Goal: Use online tool/utility

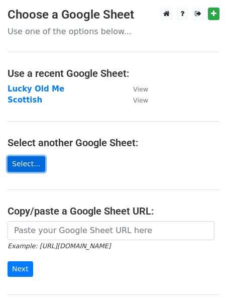
click at [24, 166] on link "Select..." at bounding box center [27, 164] width 38 height 16
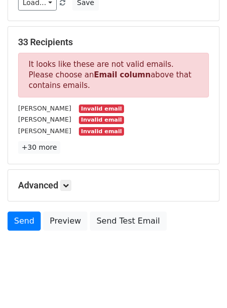
scroll to position [173, 0]
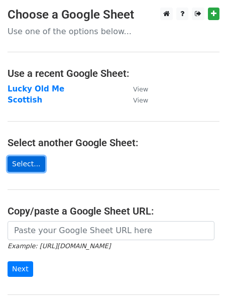
click at [25, 165] on link "Select..." at bounding box center [27, 164] width 38 height 16
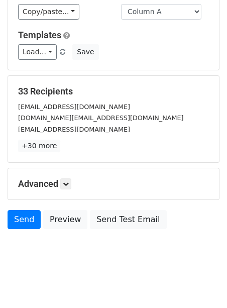
scroll to position [122, 0]
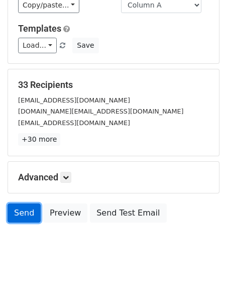
click at [19, 212] on link "Send" at bounding box center [24, 213] width 33 height 19
